Goal: Use online tool/utility: Utilize a website feature to perform a specific function

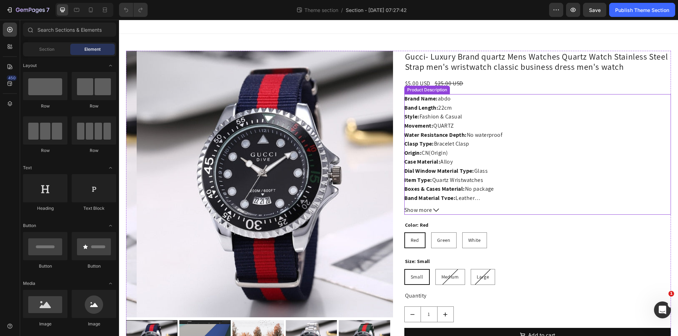
click at [445, 158] on span "Case Material: Alloy" at bounding box center [428, 161] width 49 height 7
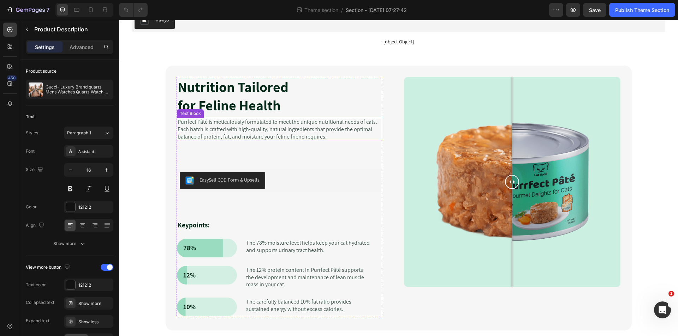
click at [232, 126] on p "Purrfect Pâté is meticulously formulated to meet the unique nutritional needs o…" at bounding box center [280, 130] width 204 height 22
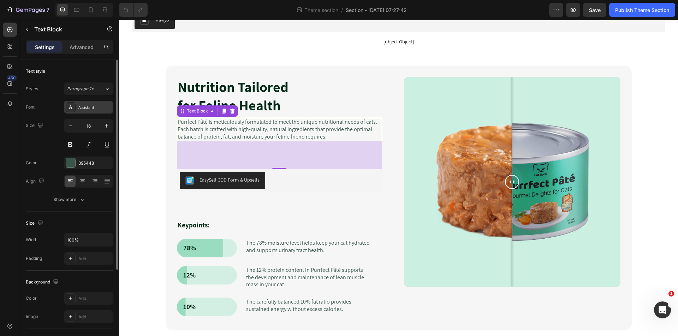
click at [85, 108] on div "Assistant" at bounding box center [94, 107] width 33 height 6
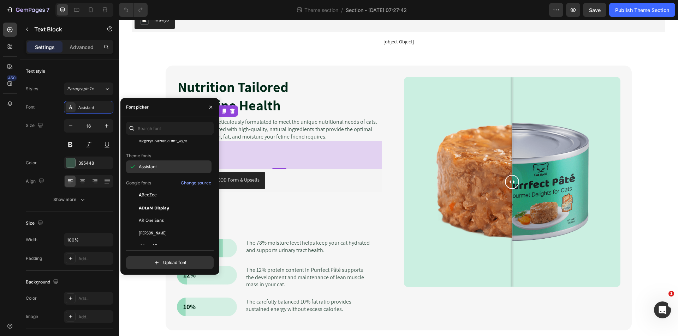
scroll to position [71, 0]
click at [11, 66] on icon at bounding box center [9, 66] width 7 height 7
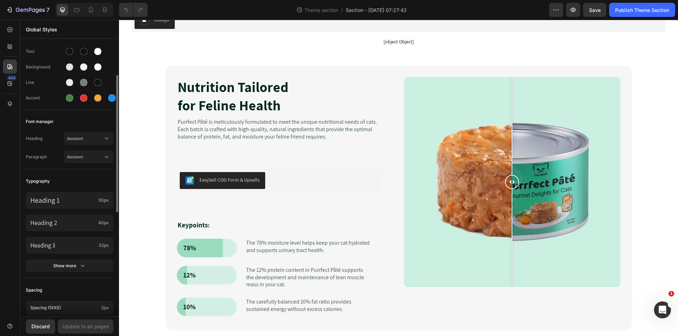
scroll to position [0, 0]
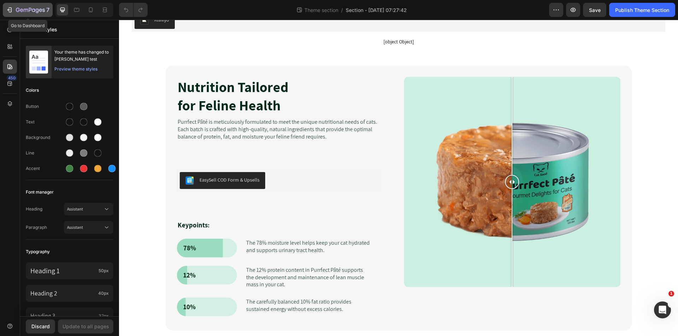
click at [16, 9] on icon "button" at bounding box center [18, 10] width 4 height 4
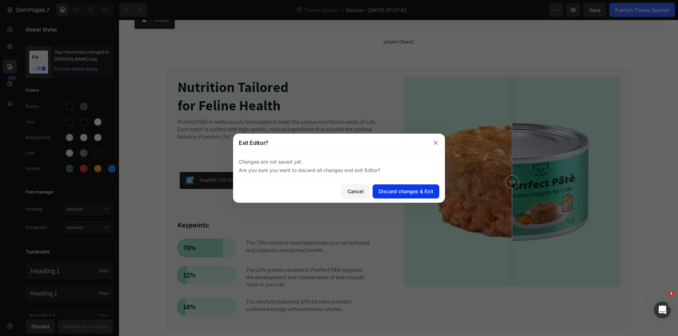
click at [407, 190] on div "Discard changes & Exit" at bounding box center [405, 191] width 55 height 7
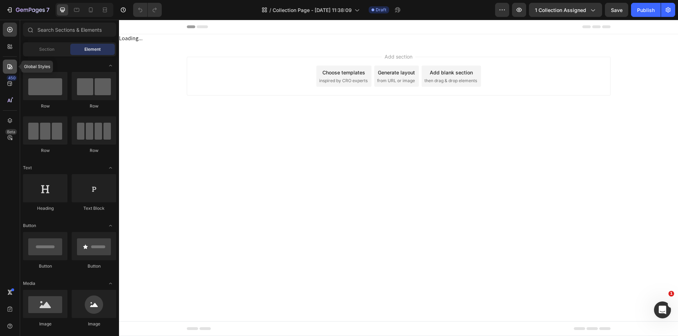
click at [10, 68] on icon at bounding box center [9, 66] width 5 height 5
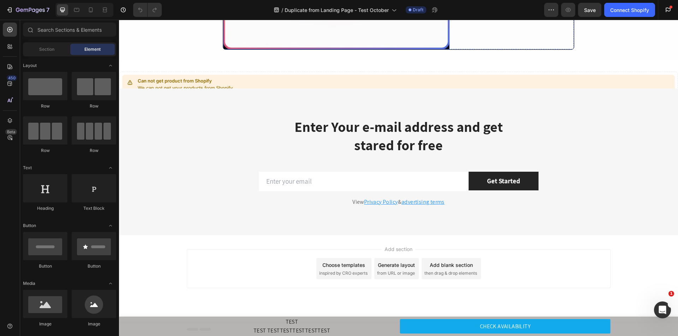
scroll to position [742, 0]
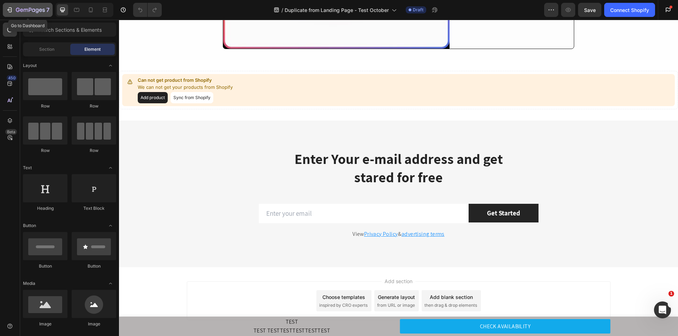
click at [38, 11] on icon "button" at bounding box center [37, 10] width 3 height 5
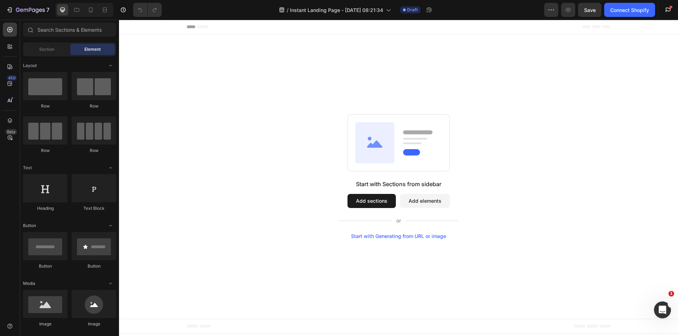
click at [413, 234] on div "Start with Generating from URL or image" at bounding box center [398, 237] width 95 height 6
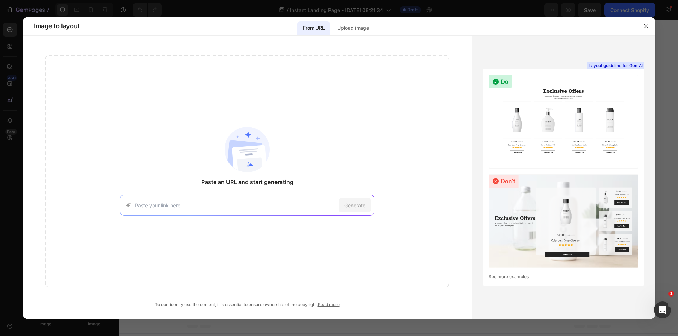
click at [203, 207] on input at bounding box center [235, 205] width 201 height 7
paste input "https://skillunlockedai.com"
type input "https://skillunlockedai.com"
click at [357, 208] on span "Generate" at bounding box center [354, 205] width 21 height 7
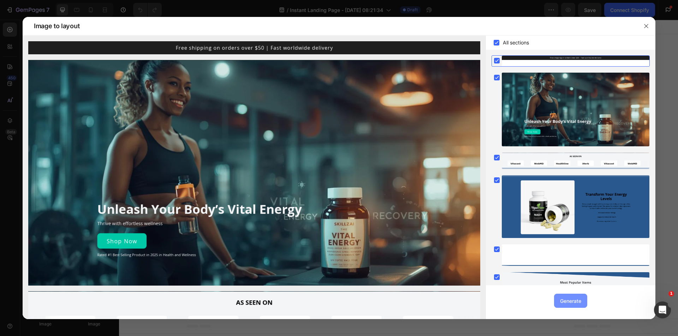
click at [568, 300] on div "Generate" at bounding box center [570, 301] width 21 height 7
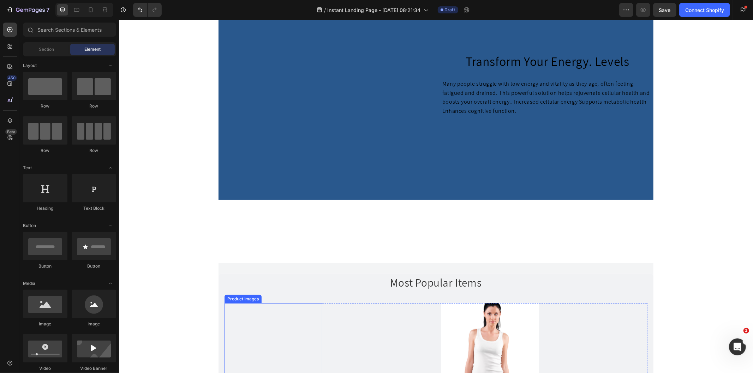
scroll to position [410, 0]
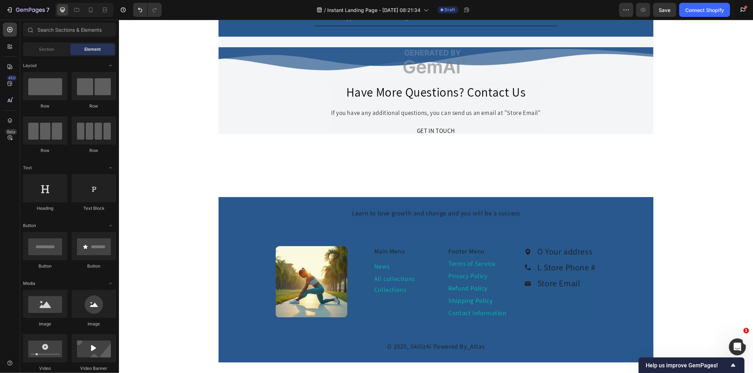
scroll to position [2275, 0]
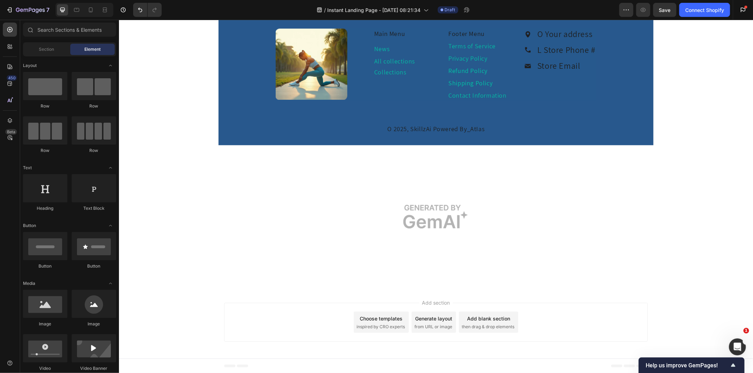
click at [154, 312] on div "Add section Choose templates inspired by CRO experts Generate layout from URL o…" at bounding box center [436, 324] width 634 height 70
